Goal: Find specific page/section: Find specific page/section

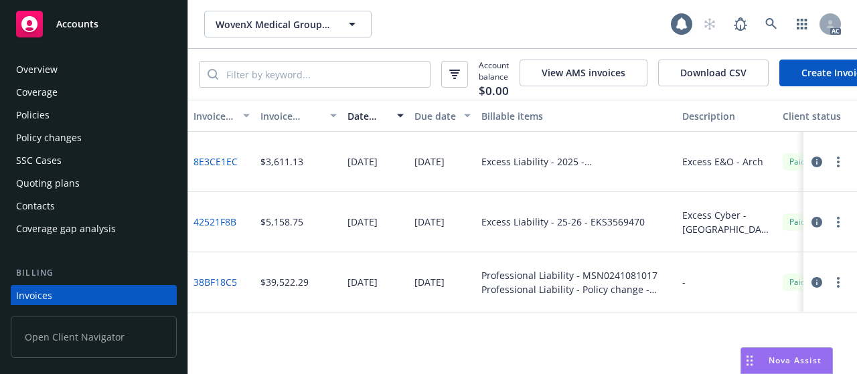
scroll to position [87, 0]
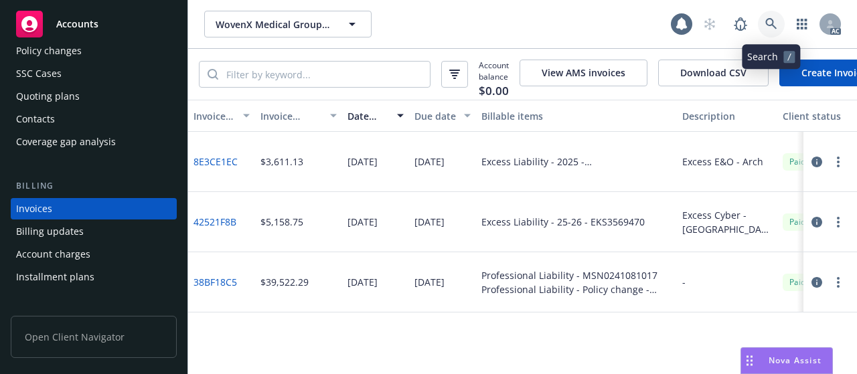
click at [771, 19] on icon at bounding box center [770, 23] width 11 height 11
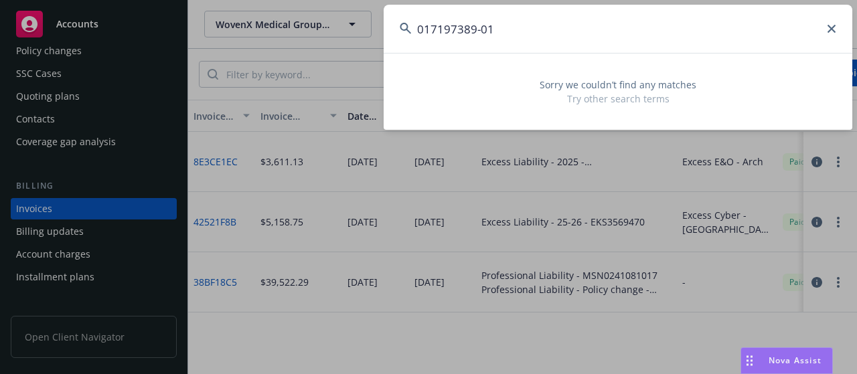
type input "017197389-01"
